Goal: Navigation & Orientation: Find specific page/section

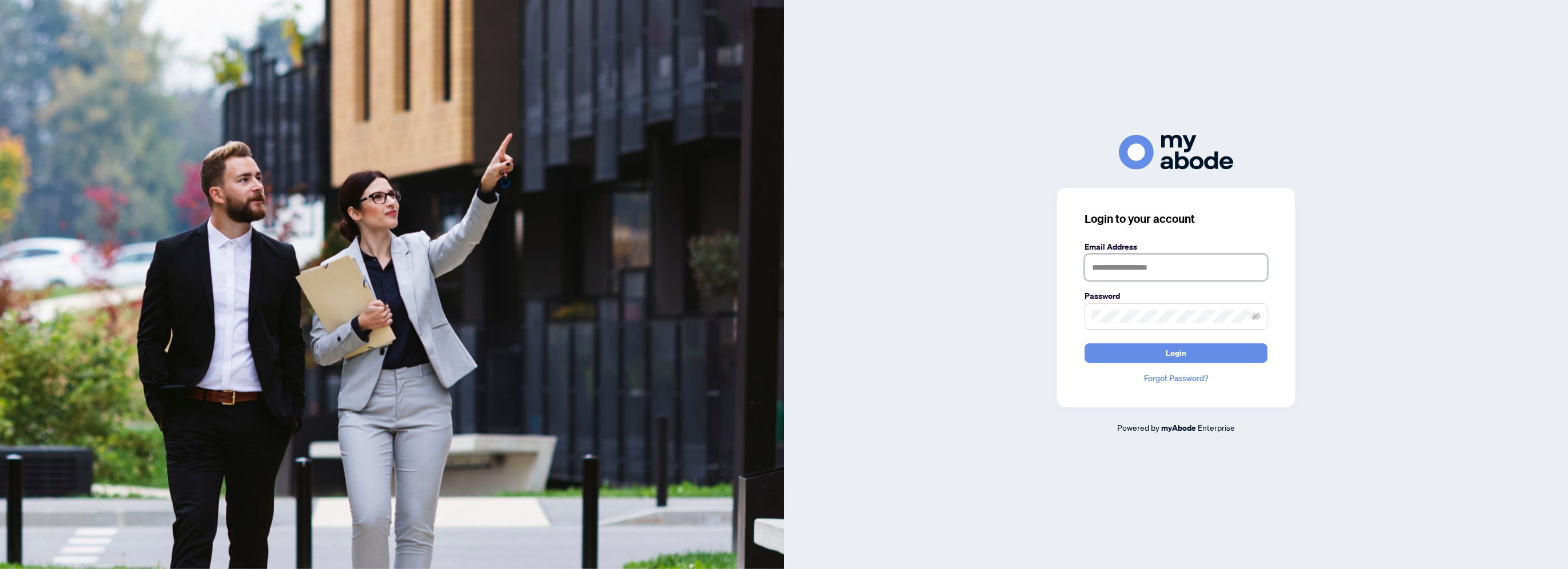
click at [1116, 262] on input "text" at bounding box center [1176, 267] width 183 height 26
type input "**********"
click at [1085, 343] on button "Login" at bounding box center [1176, 353] width 183 height 19
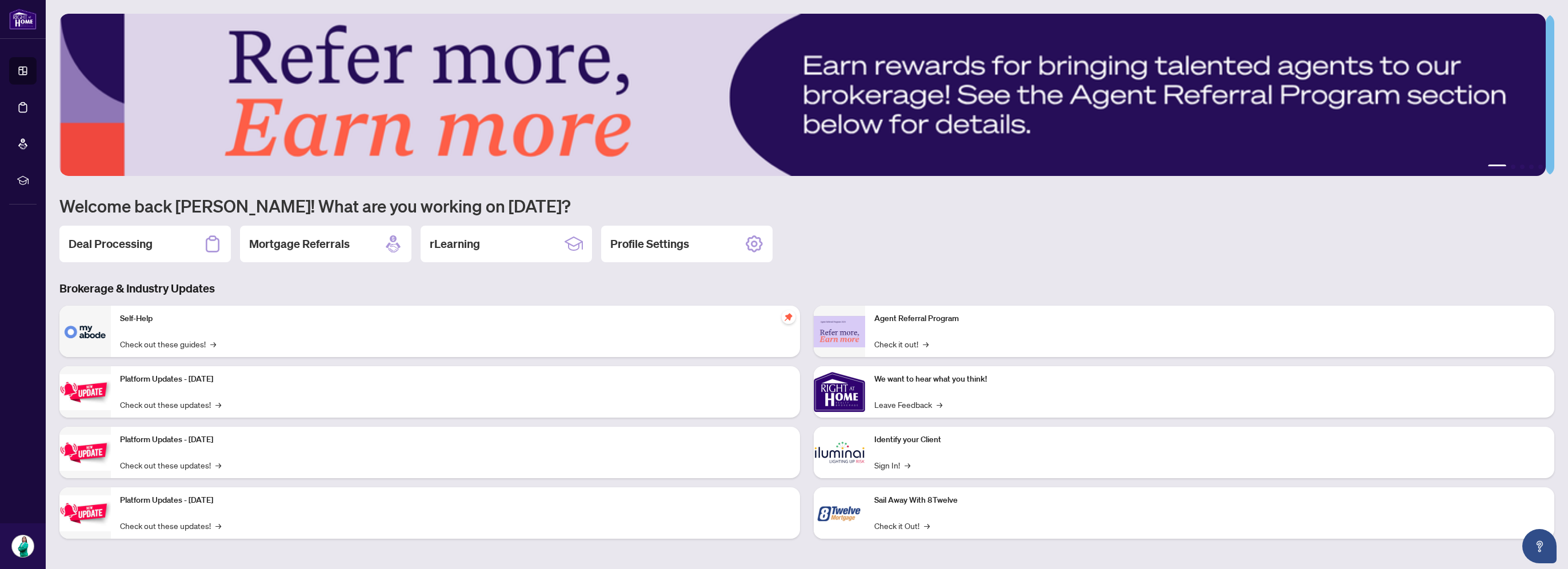
click at [238, 276] on div "1 2 3 4 5 Welcome back [PERSON_NAME]! What are you working on [DATE]? Deal Proc…" at bounding box center [807, 285] width 1495 height 542
click at [163, 386] on div "Platform Updates - July 21, 2025 Check out these updates! →" at bounding box center [455, 392] width 689 height 51
click at [179, 407] on link "Check out these updates! →" at bounding box center [170, 404] width 101 height 13
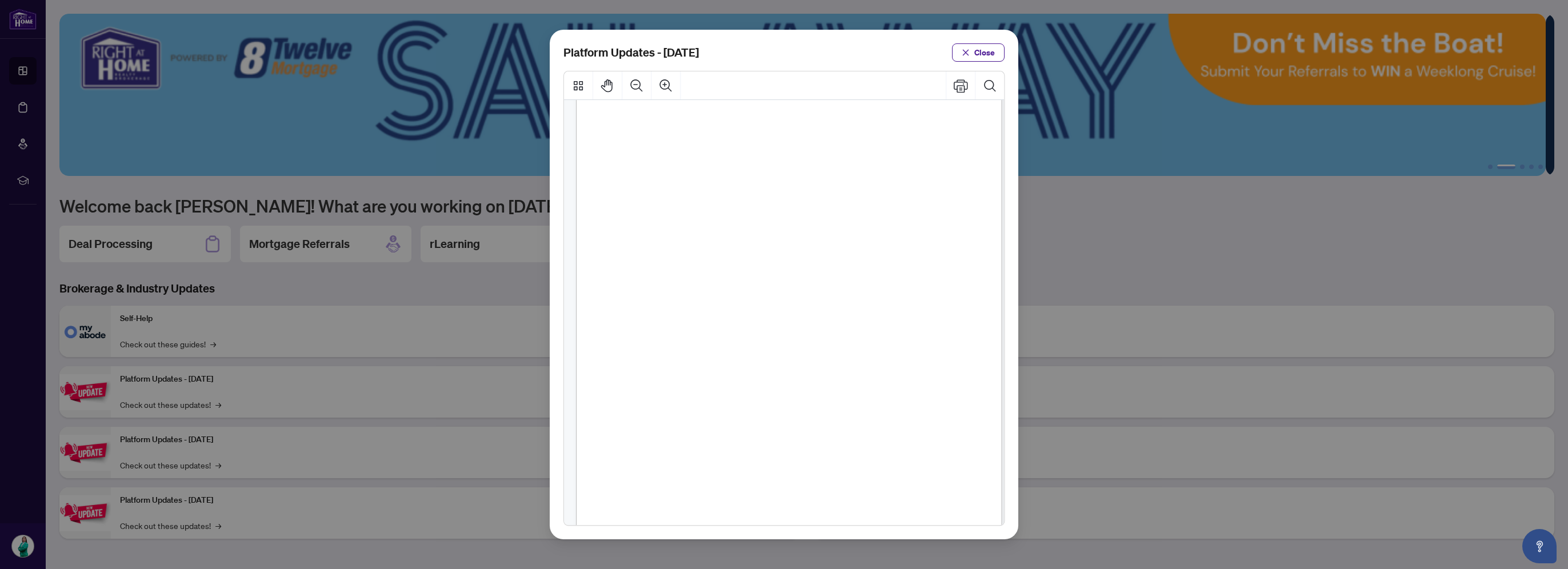
scroll to position [126, 0]
click at [980, 51] on span "Close" at bounding box center [985, 52] width 21 height 18
